Goal: Register for event/course

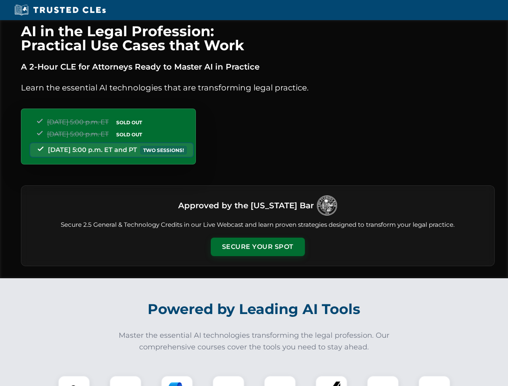
click at [258, 247] on button "Secure Your Spot" at bounding box center [258, 247] width 94 height 19
click at [74, 381] on img at bounding box center [73, 391] width 23 height 23
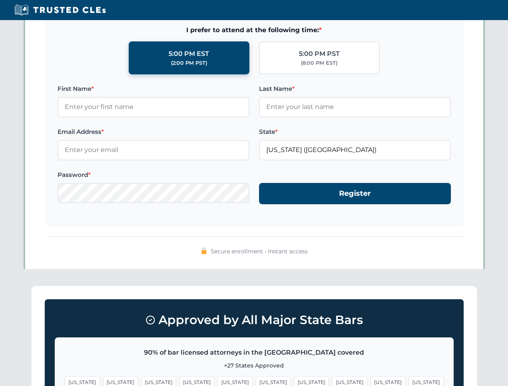
click at [371, 381] on span "[US_STATE]" at bounding box center [388, 383] width 35 height 12
